Goal: Task Accomplishment & Management: Manage account settings

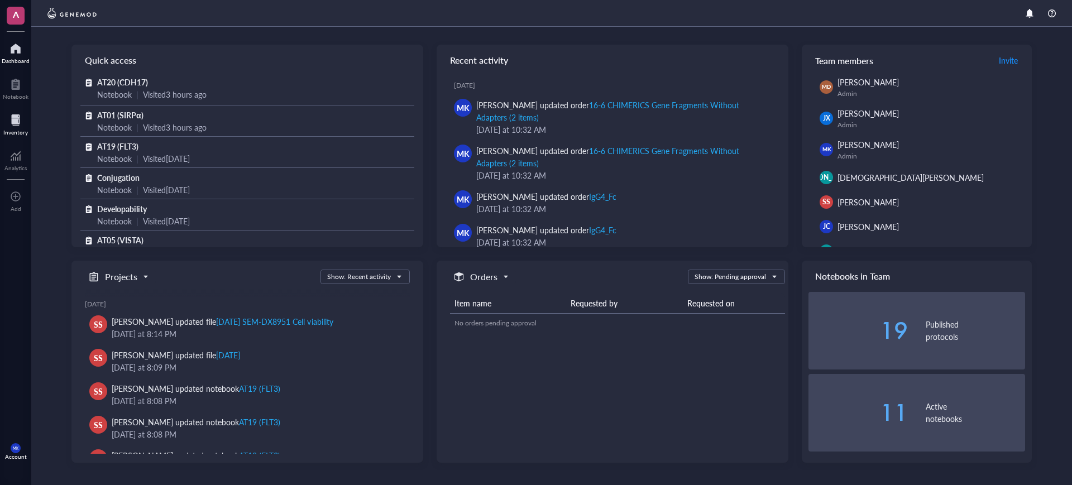
click at [16, 124] on div at bounding box center [15, 120] width 25 height 18
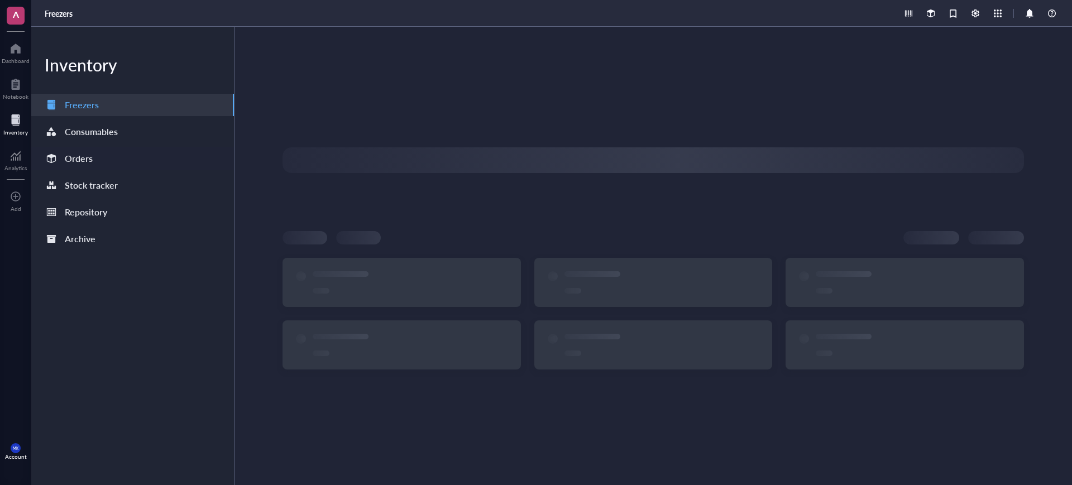
click at [143, 159] on div "Orders" at bounding box center [132, 158] width 203 height 22
